Goal: Task Accomplishment & Management: Manage account settings

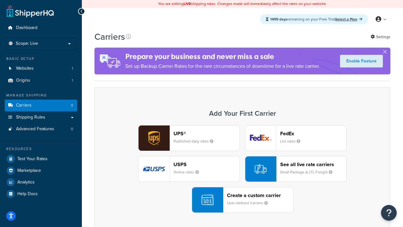
click at [242, 169] on div "UPS® Published daily rates FedEx List rates USPS Online rates See all live rate…" at bounding box center [242, 169] width 283 height 88
click at [313, 133] on header "FedEx" at bounding box center [313, 133] width 66 height 6
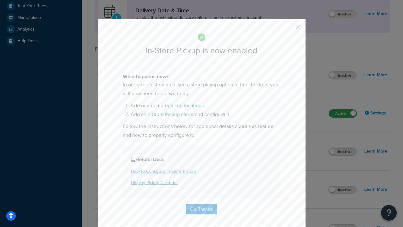
scroll to position [177, 0]
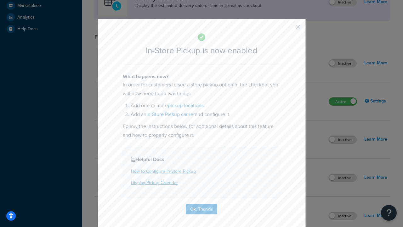
click at [288, 29] on button "button" at bounding box center [289, 30] width 2 height 2
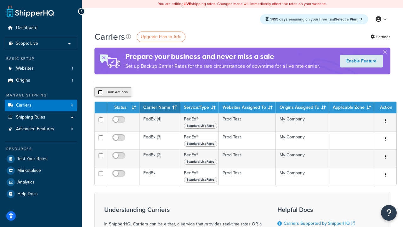
click at [100, 92] on input "checkbox" at bounding box center [100, 92] width 5 height 5
checkbox input "true"
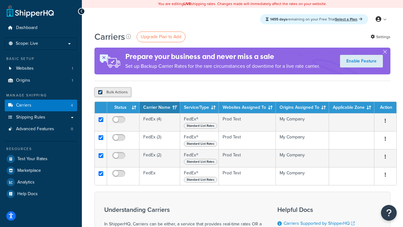
checkbox input "true"
click at [168, 92] on button "Delete" at bounding box center [168, 91] width 22 height 9
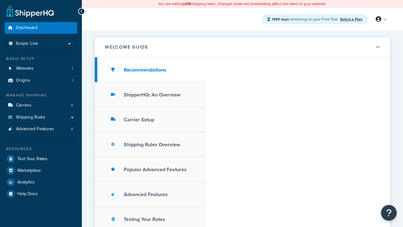
click at [351, 19] on link "Select a Plan" at bounding box center [351, 19] width 22 height 6
